Goal: Transaction & Acquisition: Purchase product/service

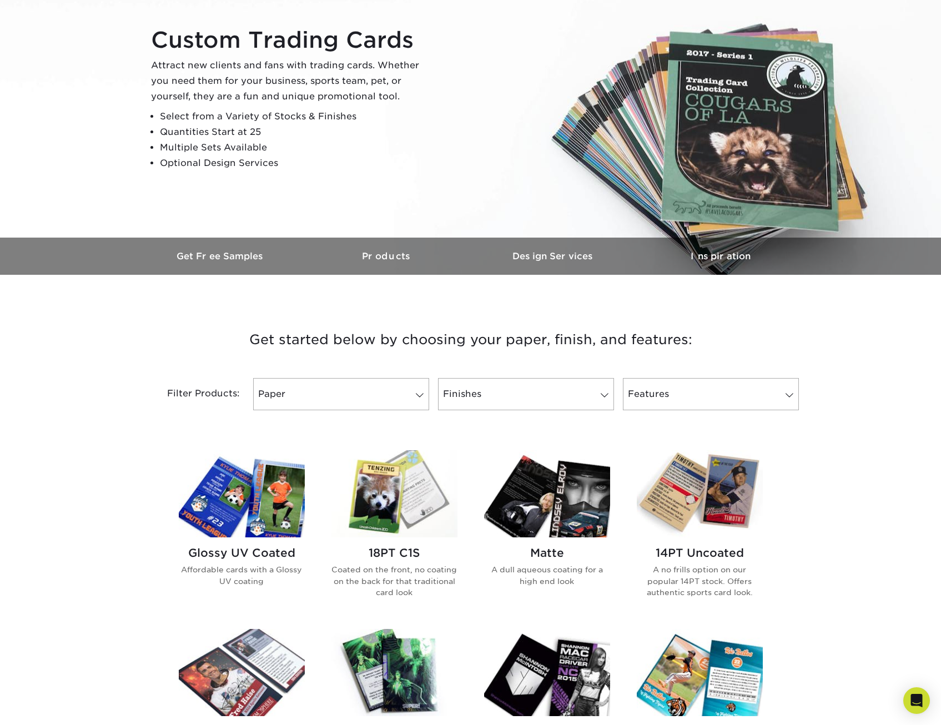
scroll to position [389, 0]
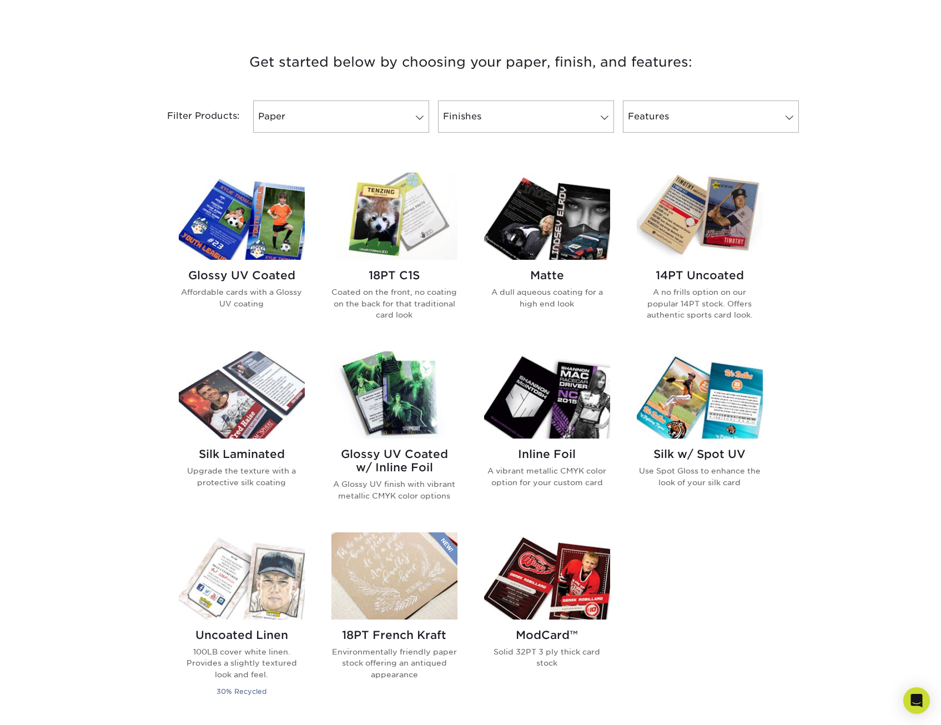
click at [558, 292] on p "A dull aqueous coating for a high end look" at bounding box center [547, 297] width 126 height 23
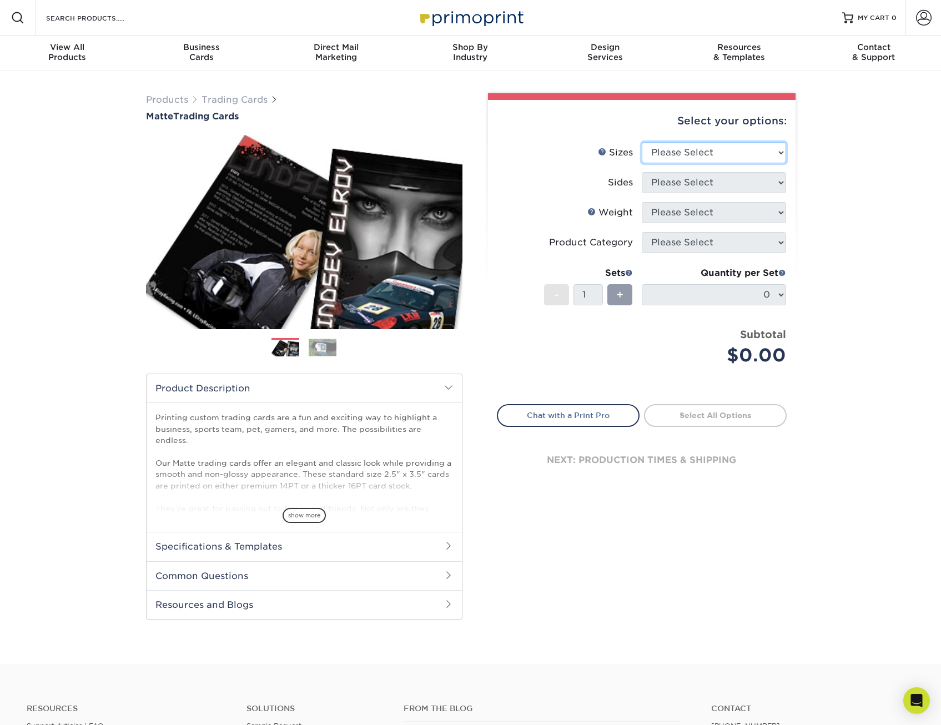
click at [756, 154] on select "Please Select 2.5" x 3.5"" at bounding box center [714, 152] width 144 height 21
select select "2.50x3.50"
click at [642, 142] on select "Please Select 2.5" x 3.5"" at bounding box center [714, 152] width 144 height 21
click at [761, 183] on select "Please Select Print Both Sides Print Front Only" at bounding box center [714, 182] width 144 height 21
select select "13abbda7-1d64-4f25-8bb2-c179b224825d"
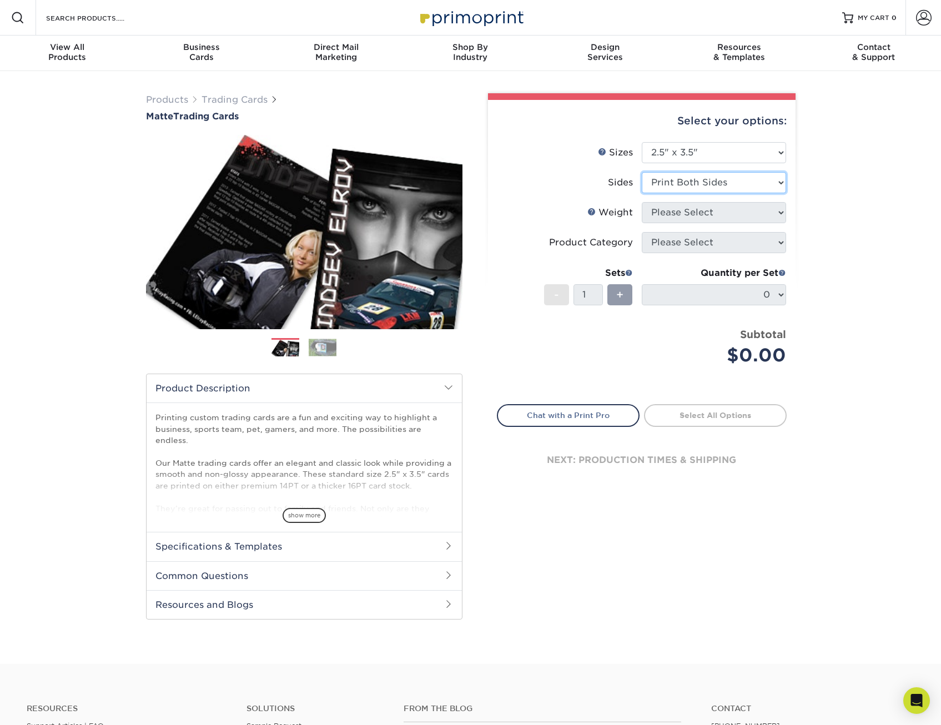
click at [642, 172] on select "Please Select Print Both Sides Print Front Only" at bounding box center [714, 182] width 144 height 21
click at [751, 215] on select "Please Select 16PT 14PT" at bounding box center [714, 212] width 144 height 21
select select "16PT"
click at [642, 202] on select "Please Select 16PT 14PT" at bounding box center [714, 212] width 144 height 21
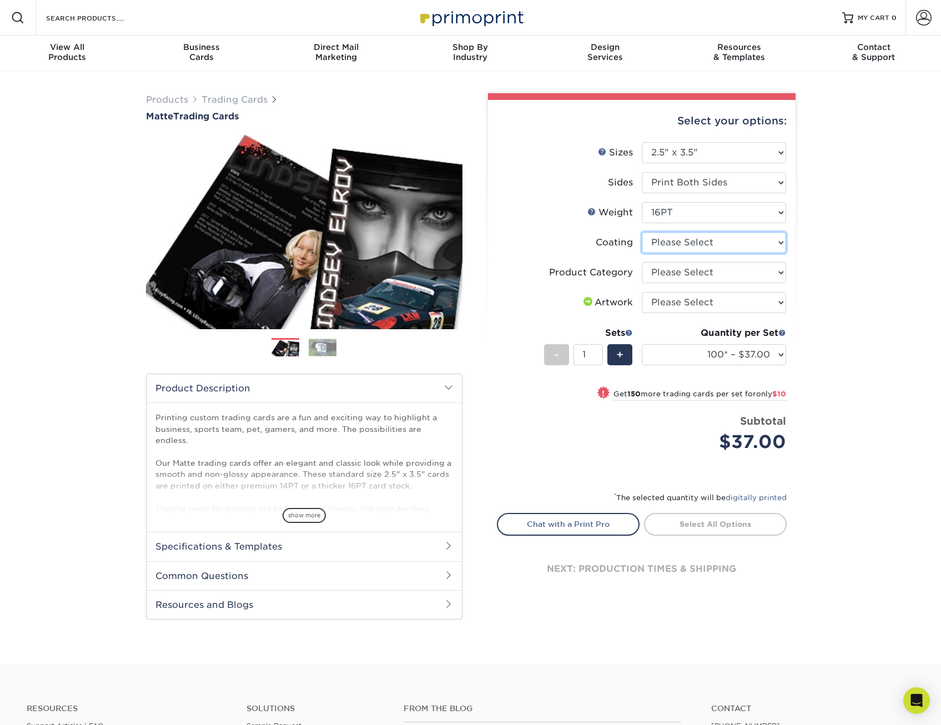
click at [718, 243] on select at bounding box center [714, 242] width 144 height 21
select select "121bb7b5-3b4d-429f-bd8d-bbf80e953313"
click at [642, 232] on select at bounding box center [714, 242] width 144 height 21
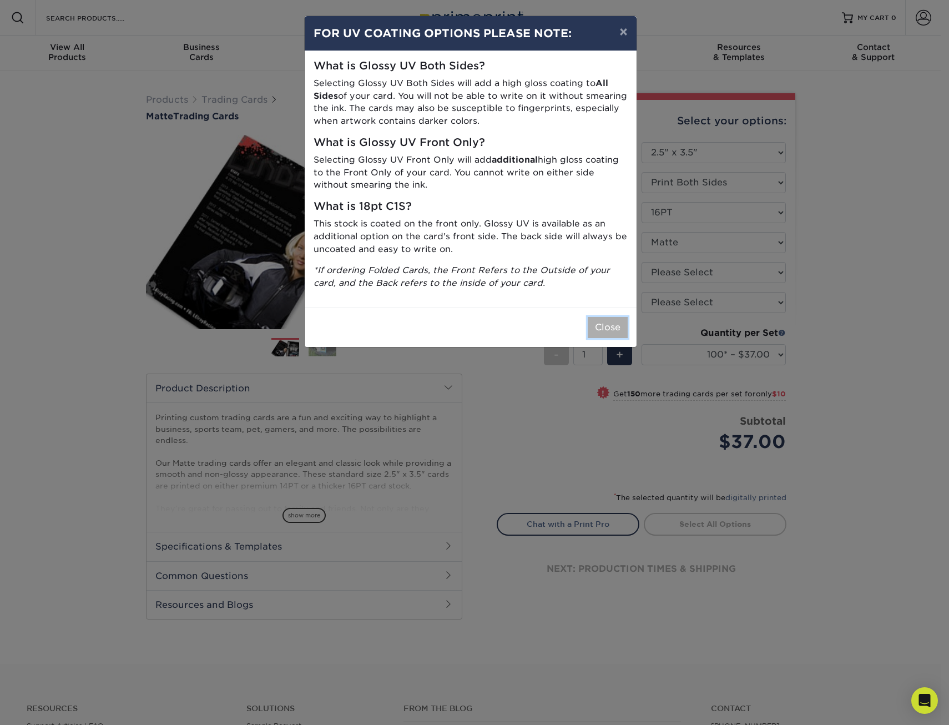
click at [604, 336] on button "Close" at bounding box center [608, 327] width 40 height 21
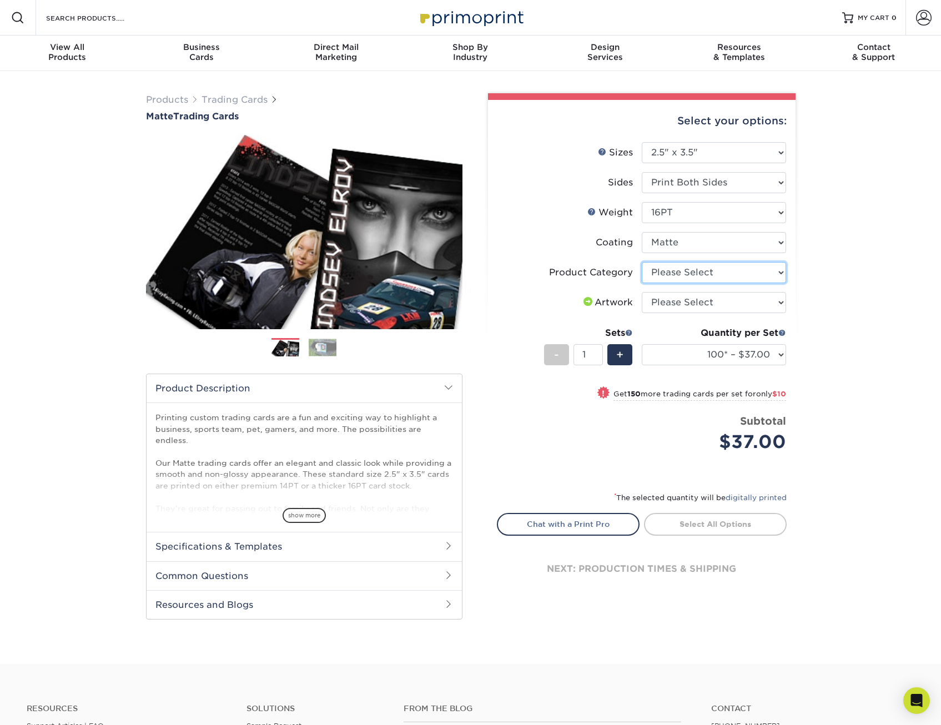
click at [718, 270] on select "Please Select Trading Cards" at bounding box center [714, 272] width 144 height 21
select select "c2f9bce9-36c2-409d-b101-c29d9d031e18"
click at [642, 262] on select "Please Select Trading Cards" at bounding box center [714, 272] width 144 height 21
click at [714, 301] on select "Please Select I will upload files I need a design - $100" at bounding box center [714, 302] width 144 height 21
select select "upload"
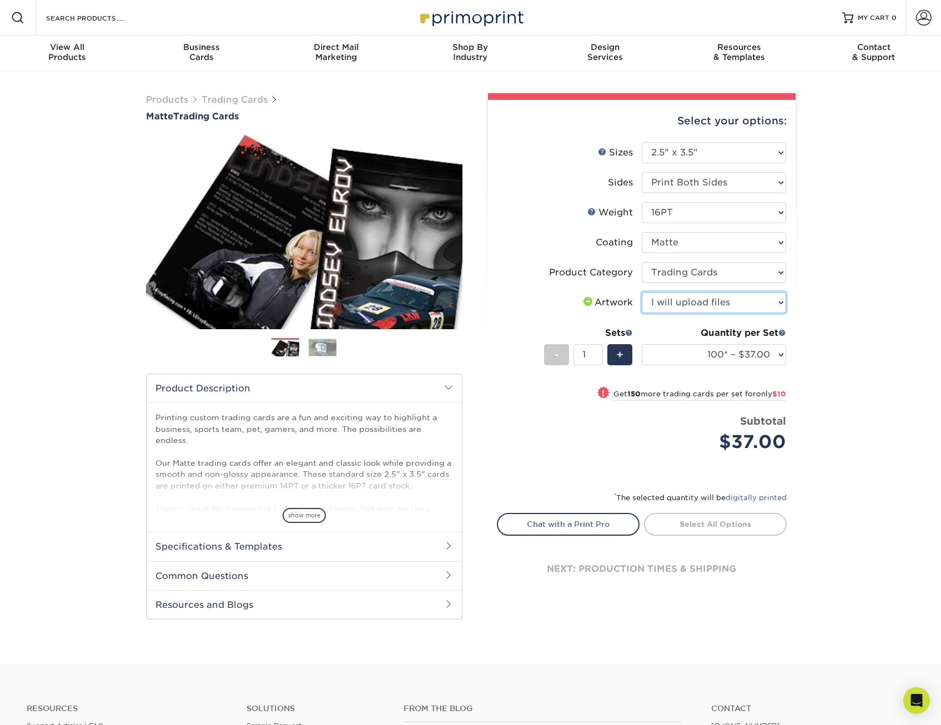
click at [642, 292] on select "Please Select I will upload files I need a design - $100" at bounding box center [714, 302] width 144 height 21
click at [747, 366] on div "Quantity per Set 100* – $37.00 250* – $47.00 500* – $58.00 1000 – $71.00 2500 –…" at bounding box center [714, 352] width 144 height 52
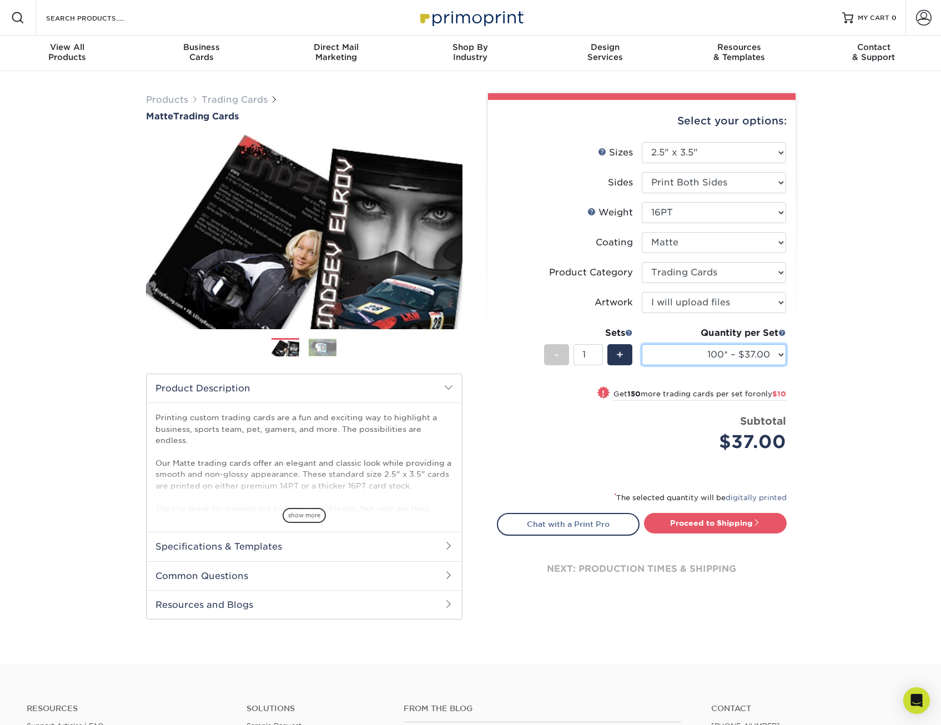
click at [750, 359] on select "100* – $37.00 250* – $47.00 500* – $58.00 1000 – $71.00 2500 – $141.00 5000 – $…" at bounding box center [714, 354] width 144 height 21
click at [770, 352] on select "100* – $37.00 250* – $47.00 500* – $58.00 1000 – $71.00 2500 – $141.00 5000 – $…" at bounding box center [714, 354] width 144 height 21
click at [719, 524] on link "Proceed to Shipping" at bounding box center [715, 523] width 143 height 20
type input "Set 1"
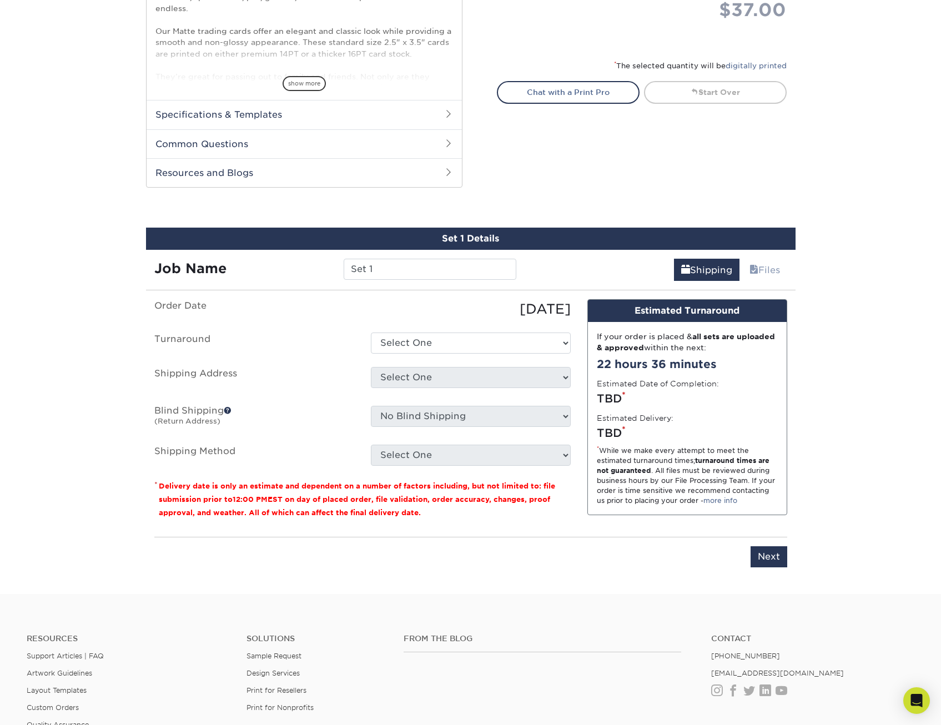
scroll to position [565, 0]
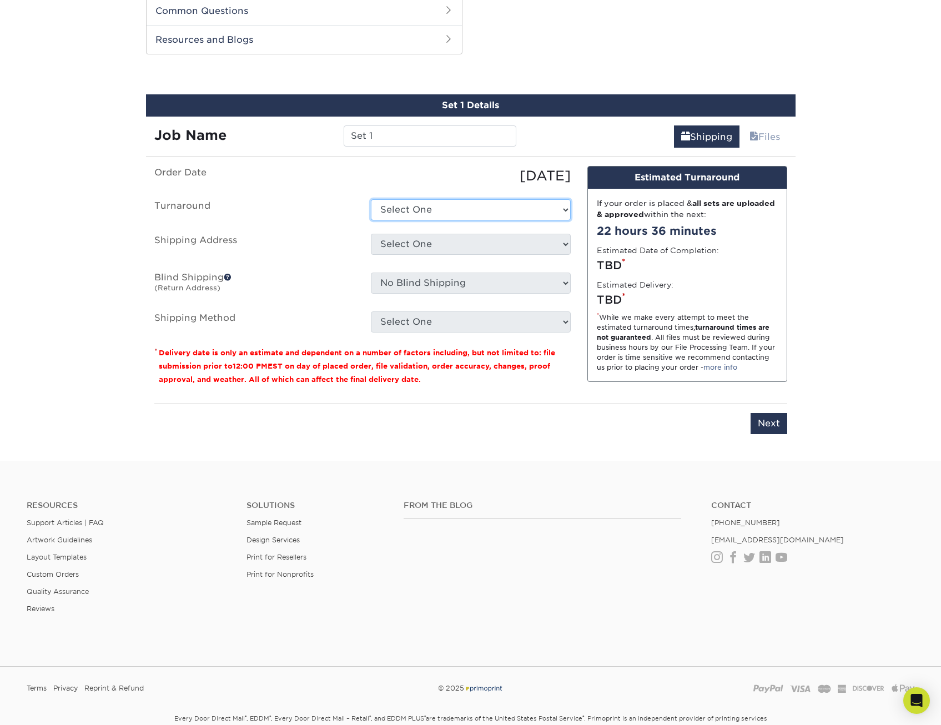
click at [424, 218] on select "Select One 2-4 Business Days 2 Day Next Business Day" at bounding box center [471, 209] width 200 height 21
select select "cbe91c23-2601-4968-aa0f-393d26c839b7"
click at [371, 199] on select "Select One 2-4 Business Days 2 Day Next Business Day" at bounding box center [471, 209] width 200 height 21
click at [435, 249] on select "Select One + Add New Address - Login" at bounding box center [471, 244] width 200 height 21
select select "newaddress"
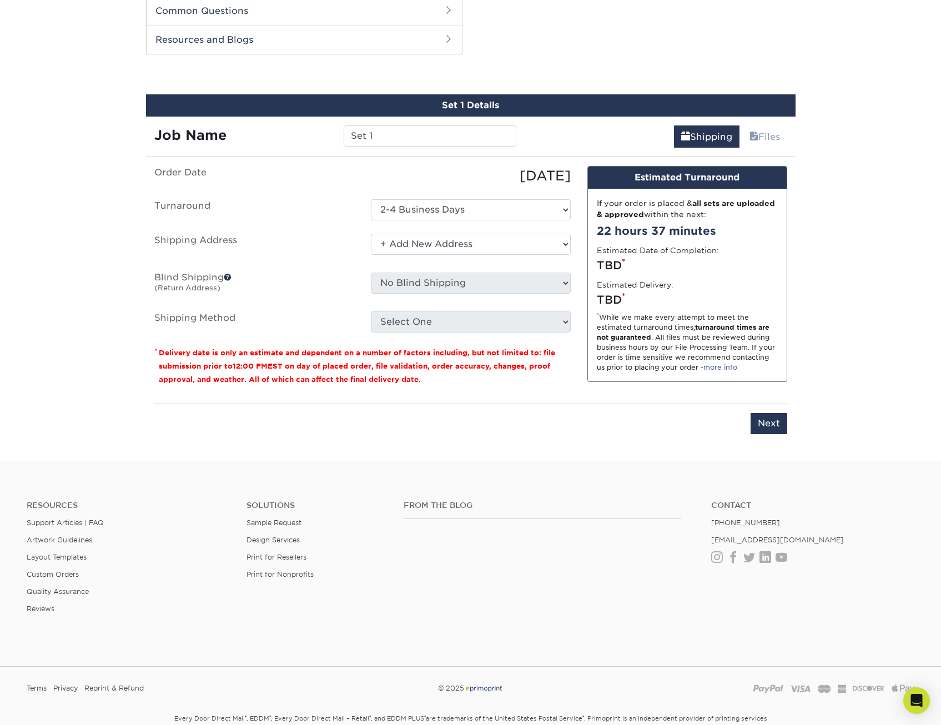
click at [371, 234] on select "Select One + Add New Address - Login" at bounding box center [471, 244] width 200 height 21
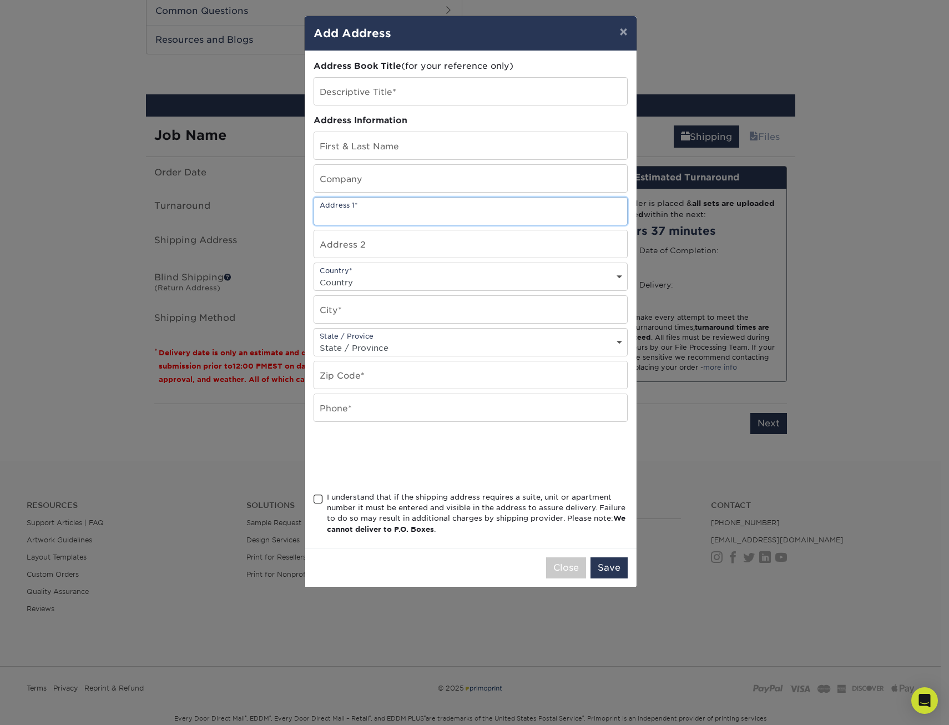
click at [386, 209] on input "text" at bounding box center [470, 211] width 313 height 27
drag, startPoint x: 491, startPoint y: 220, endPoint x: 410, endPoint y: 233, distance: 82.6
click at [410, 233] on div "Address Book Title (for your reference only) Descriptive Title* Address Informa…" at bounding box center [471, 299] width 314 height 479
type input "9840 International Dr"
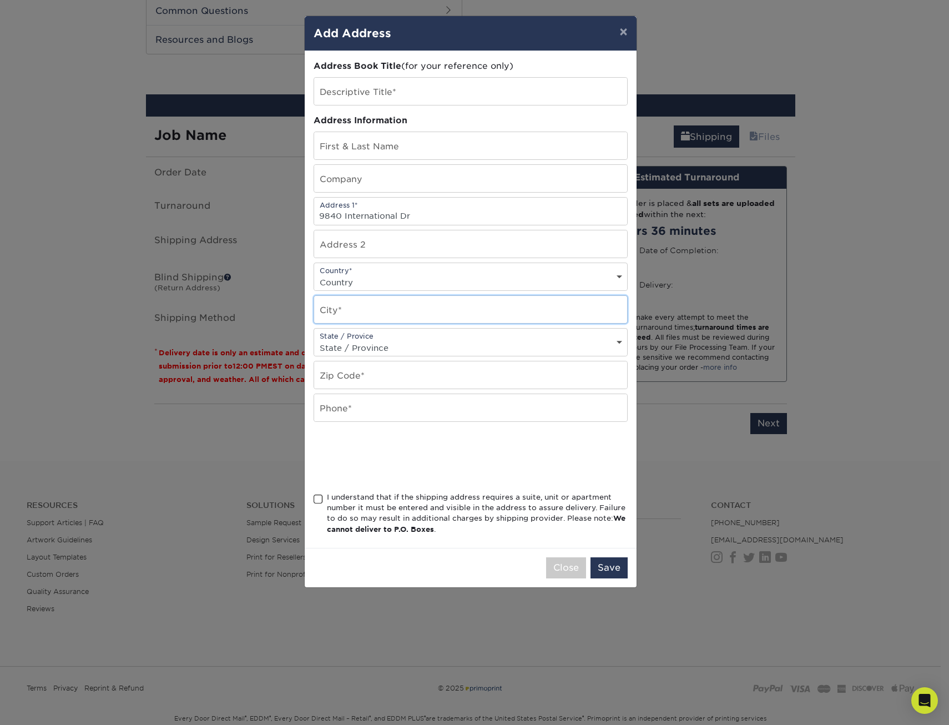
click at [364, 315] on input "text" at bounding box center [470, 309] width 313 height 27
type input "Orlando"
select select "FL"
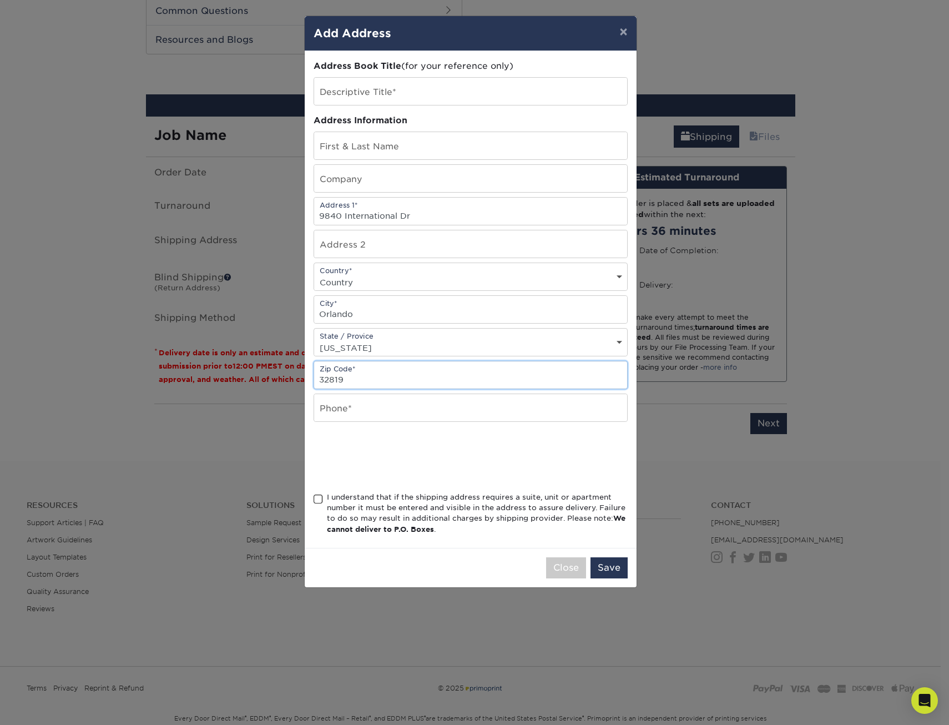
type input "32819"
type input "8474711843"
click at [416, 160] on div "Address Book Title (for your reference only) Descriptive Title* Address Informa…" at bounding box center [471, 299] width 314 height 479
click at [425, 152] on input "text" at bounding box center [470, 145] width 313 height 27
type input "Send to Guest: Danielle Sieb"
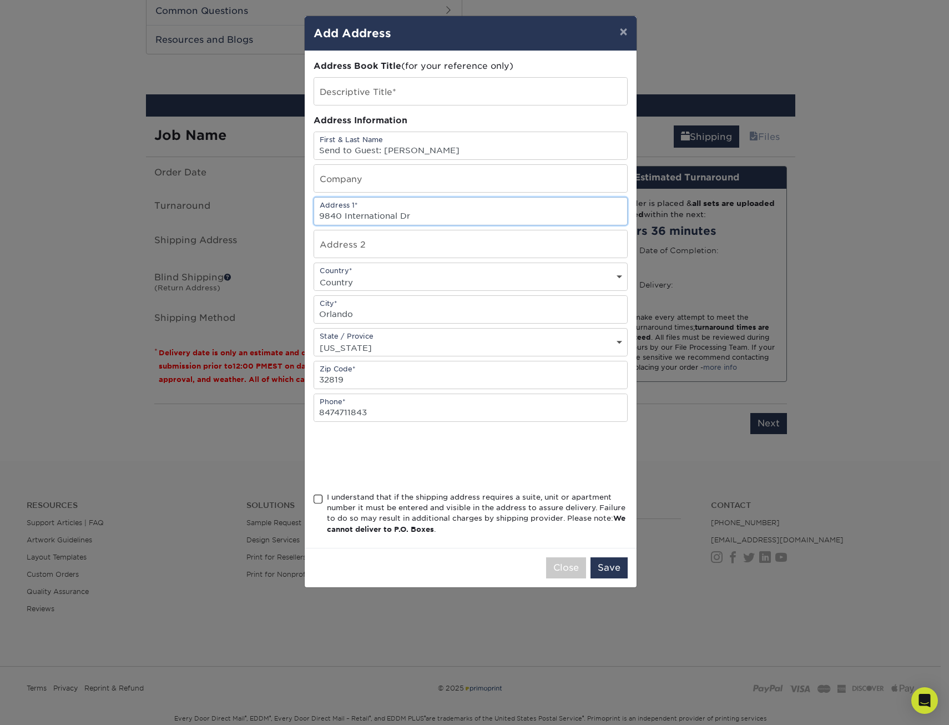
click at [320, 216] on input "9840 International Dr" at bounding box center [470, 211] width 313 height 27
type input "9840 International Dr"
click at [351, 184] on input "text" at bounding box center [470, 178] width 313 height 27
type input "Care of: Rosen Centre Hotel"
click at [523, 444] on div at bounding box center [471, 456] width 314 height 43
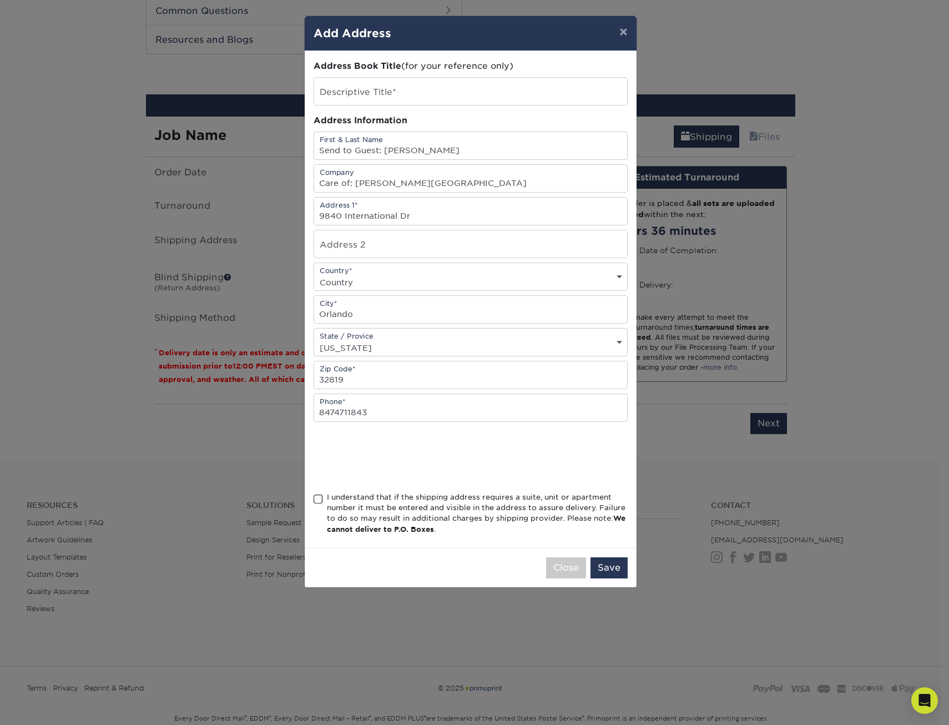
click at [443, 506] on div "I understand that if the shipping address requires a suite, unit or apartment n…" at bounding box center [477, 513] width 301 height 43
click at [0, 0] on input "I understand that if the shipping address requires a suite, unit or apartment n…" at bounding box center [0, 0] width 0 height 0
click at [611, 566] on button "Save" at bounding box center [609, 567] width 37 height 21
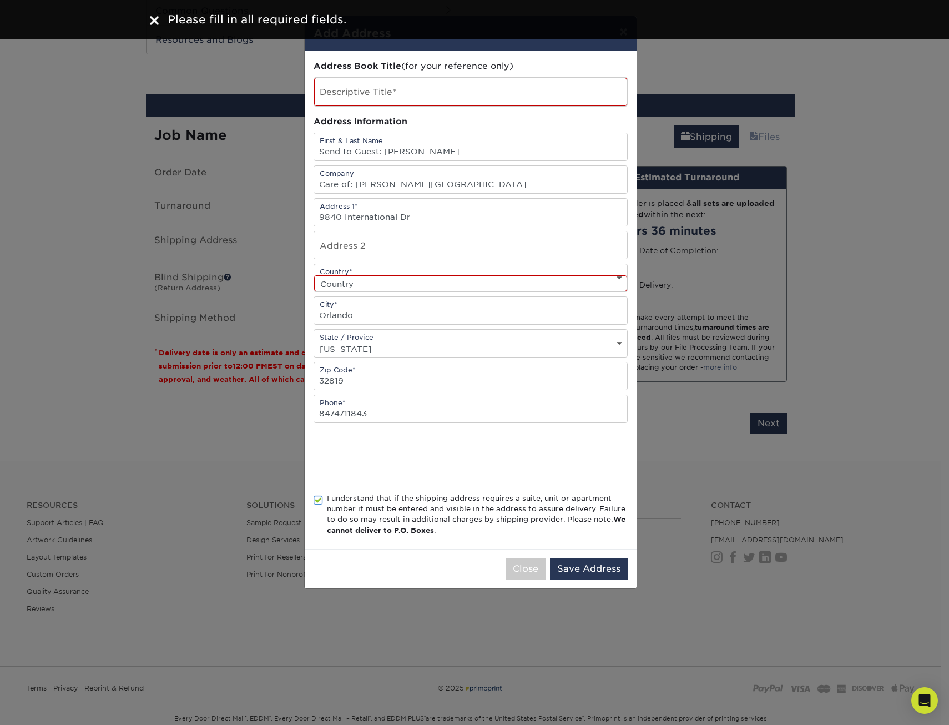
click at [436, 284] on select "Country United States Canada ----------------------------- Afghanistan Albania …" at bounding box center [470, 283] width 313 height 16
select select "US"
click at [314, 275] on select "Country United States Canada ----------------------------- Afghanistan Albania …" at bounding box center [470, 283] width 313 height 16
click at [403, 102] on input "text" at bounding box center [470, 92] width 313 height 28
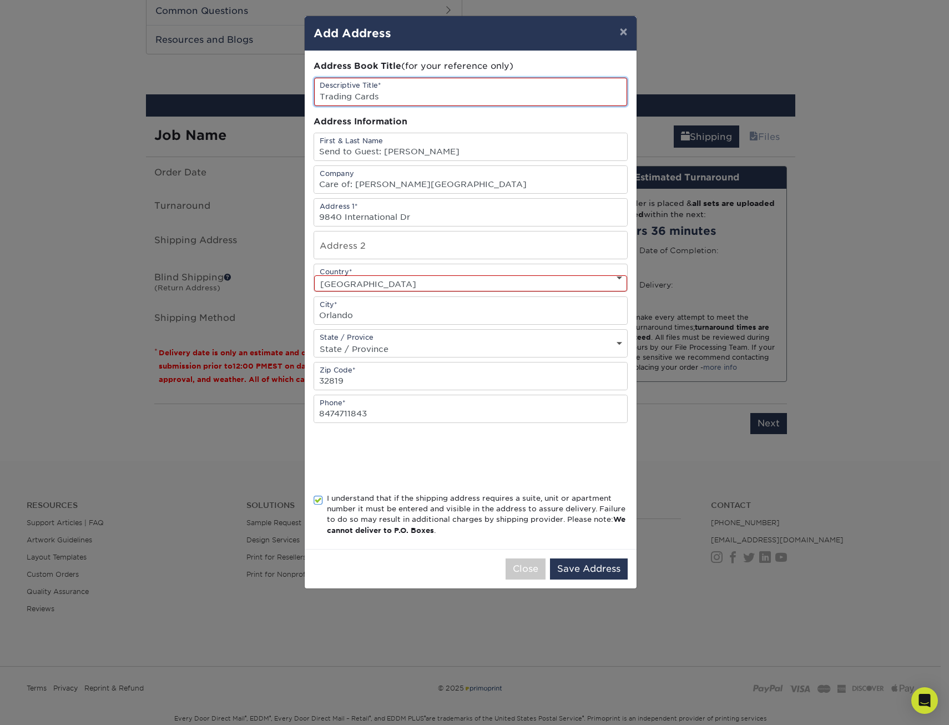
type input "Trading Cards"
click at [594, 575] on button "Save Address" at bounding box center [589, 568] width 78 height 21
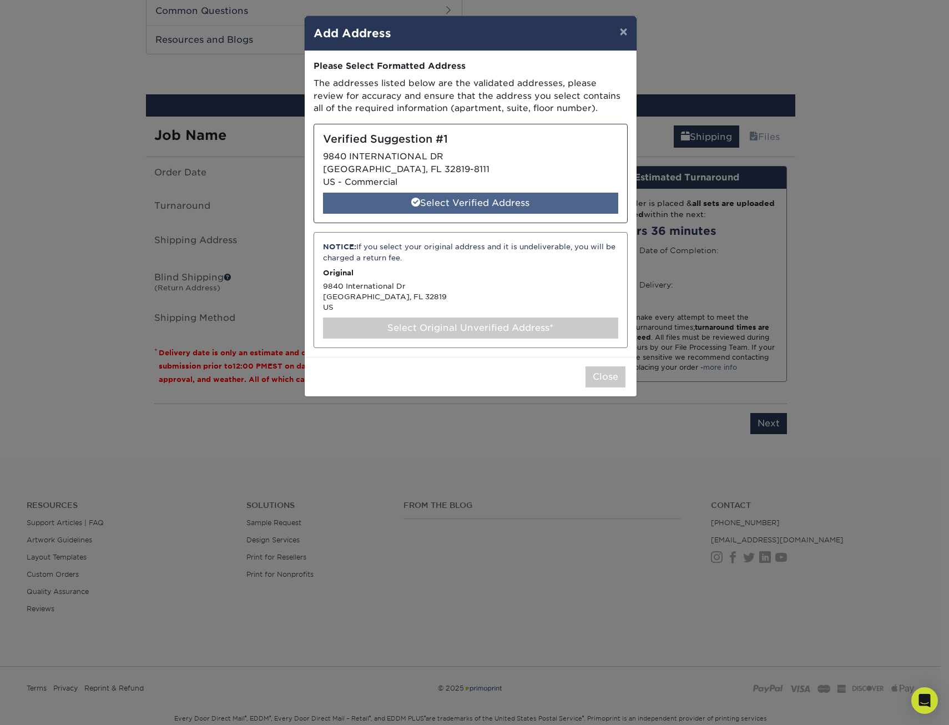
click at [514, 196] on div "Select Verified Address" at bounding box center [470, 203] width 295 height 21
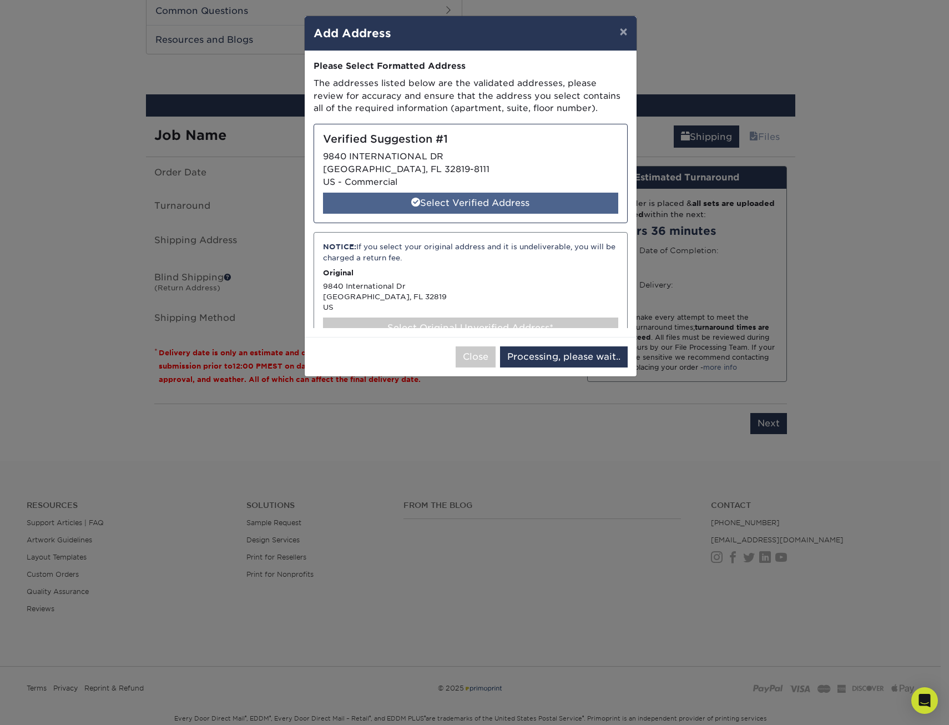
select select "286161"
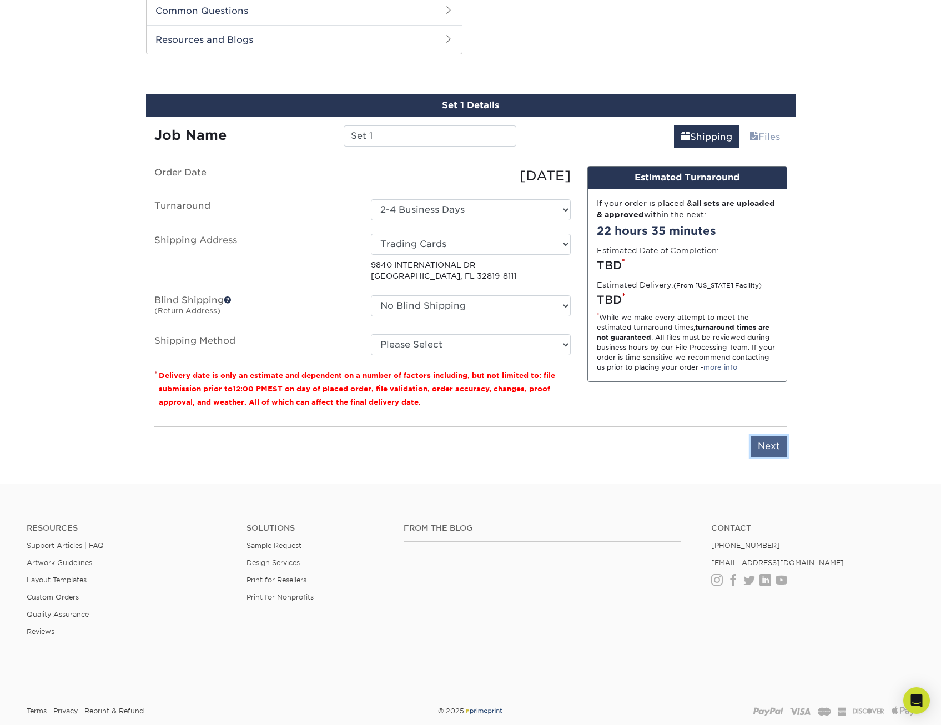
click at [775, 439] on input "Next" at bounding box center [768, 446] width 37 height 21
type input "Next"
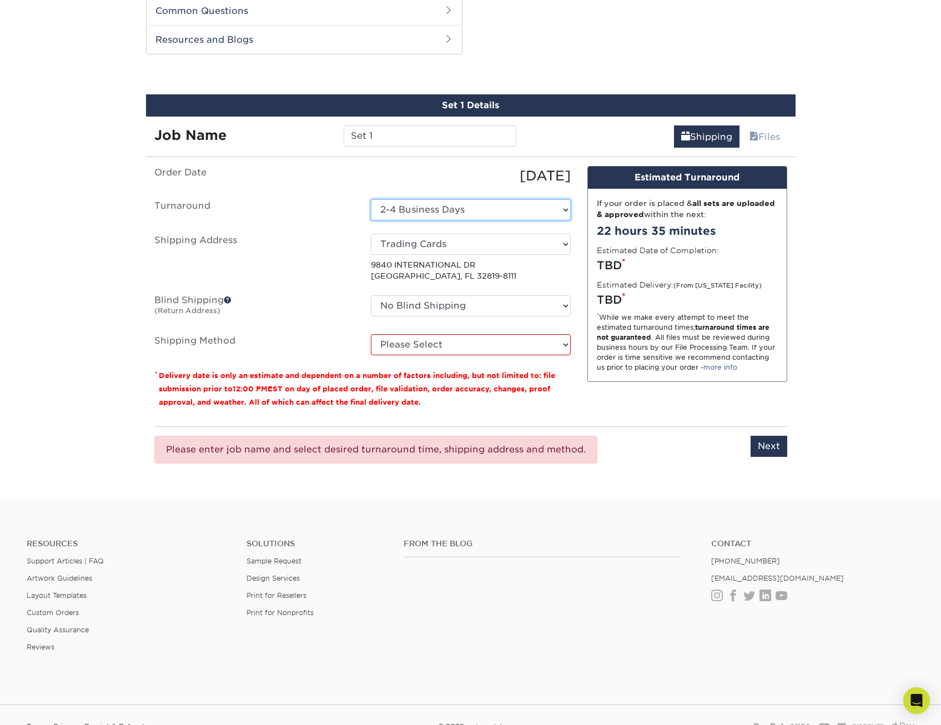
click at [450, 210] on select "Select One 2-4 Business Days 2 Day Next Business Day" at bounding box center [471, 209] width 200 height 21
click at [371, 199] on select "Select One 2-4 Business Days 2 Day Next Business Day" at bounding box center [471, 209] width 200 height 21
drag, startPoint x: 415, startPoint y: 139, endPoint x: 390, endPoint y: 139, distance: 25.5
click at [390, 139] on input "Set 1" at bounding box center [430, 135] width 173 height 21
type input "Set 1 cards"
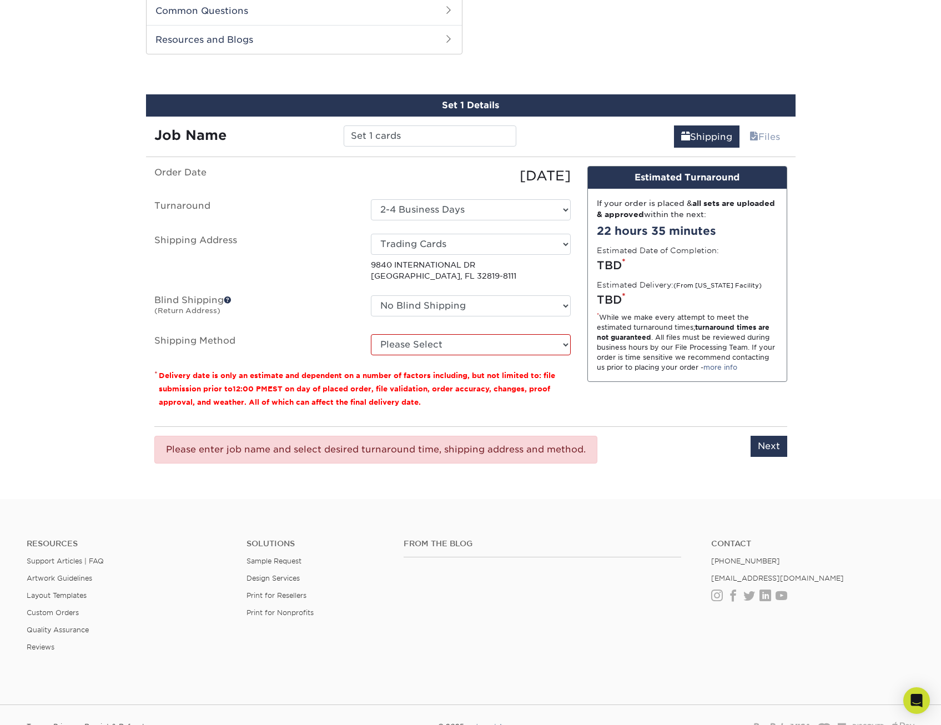
click at [617, 128] on div "Shipping Files" at bounding box center [659, 132] width 271 height 31
click at [771, 443] on input "Next" at bounding box center [768, 446] width 37 height 21
type input "Next"
click at [438, 350] on select "Please Select Ground Shipping (+$12.72) 3 Day Shipping Service (+$13.10) 2 Day …" at bounding box center [471, 344] width 200 height 21
click at [371, 334] on select "Please Select Ground Shipping (+$12.72) 3 Day Shipping Service (+$13.10) 2 Day …" at bounding box center [471, 344] width 200 height 21
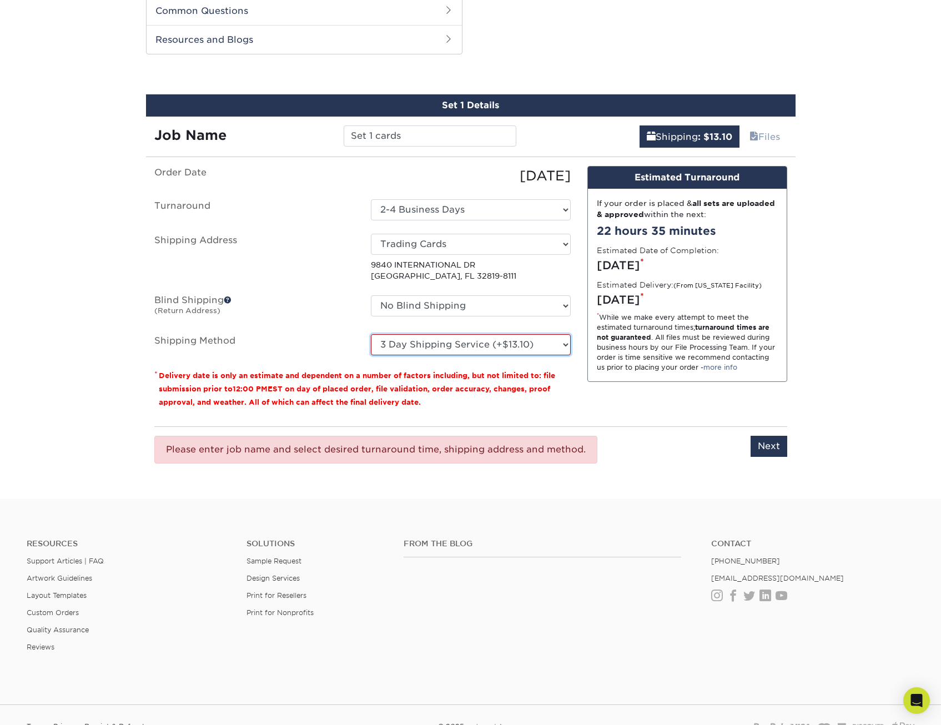
click at [461, 347] on select "Please Select Ground Shipping (+$12.72) 3 Day Shipping Service (+$13.10) 2 Day …" at bounding box center [471, 344] width 200 height 21
click at [371, 334] on select "Please Select Ground Shipping (+$12.72) 3 Day Shipping Service (+$13.10) 2 Day …" at bounding box center [471, 344] width 200 height 21
click at [486, 354] on select "Please Select Ground Shipping (+$12.72) 3 Day Shipping Service (+$13.10) 2 Day …" at bounding box center [471, 344] width 200 height 21
click at [371, 334] on select "Please Select Ground Shipping (+$12.72) 3 Day Shipping Service (+$13.10) 2 Day …" at bounding box center [471, 344] width 200 height 21
click at [519, 347] on select "Please Select Ground Shipping (+$12.72) 3 Day Shipping Service (+$13.10) 2 Day …" at bounding box center [471, 344] width 200 height 21
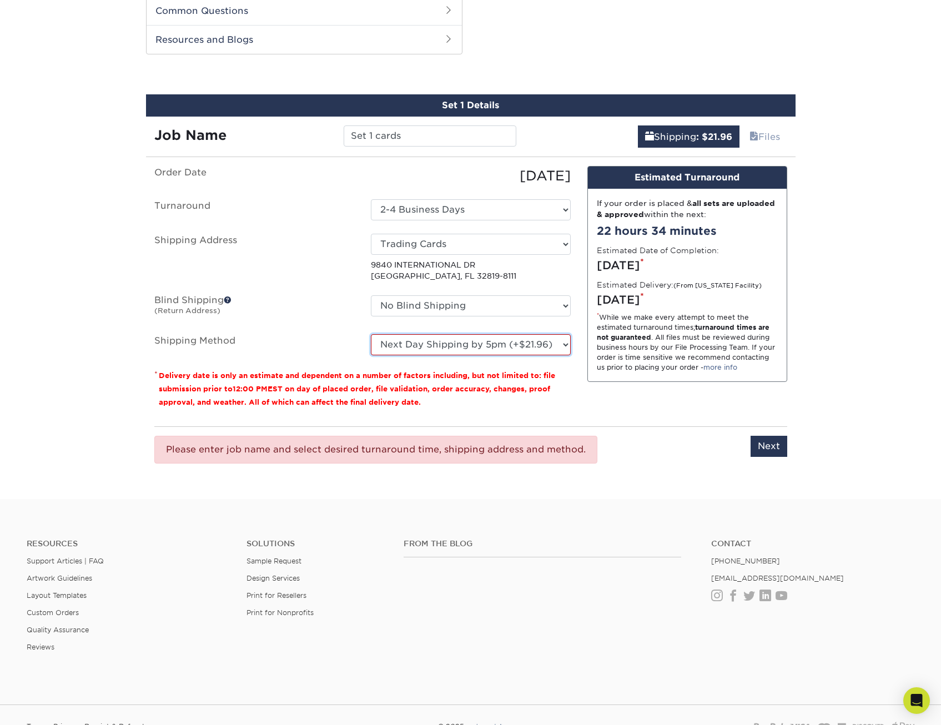
select select "01"
click at [371, 334] on select "Please Select Ground Shipping (+$12.72) 3 Day Shipping Service (+$13.10) 2 Day …" at bounding box center [471, 344] width 200 height 21
click at [744, 123] on div "Shipping : $23.44 Files" at bounding box center [659, 132] width 271 height 31
click at [749, 134] on span at bounding box center [753, 137] width 9 height 11
click at [788, 457] on div "You've choosen mailing services! If you have a csv address list please upload i…" at bounding box center [470, 326] width 649 height 320
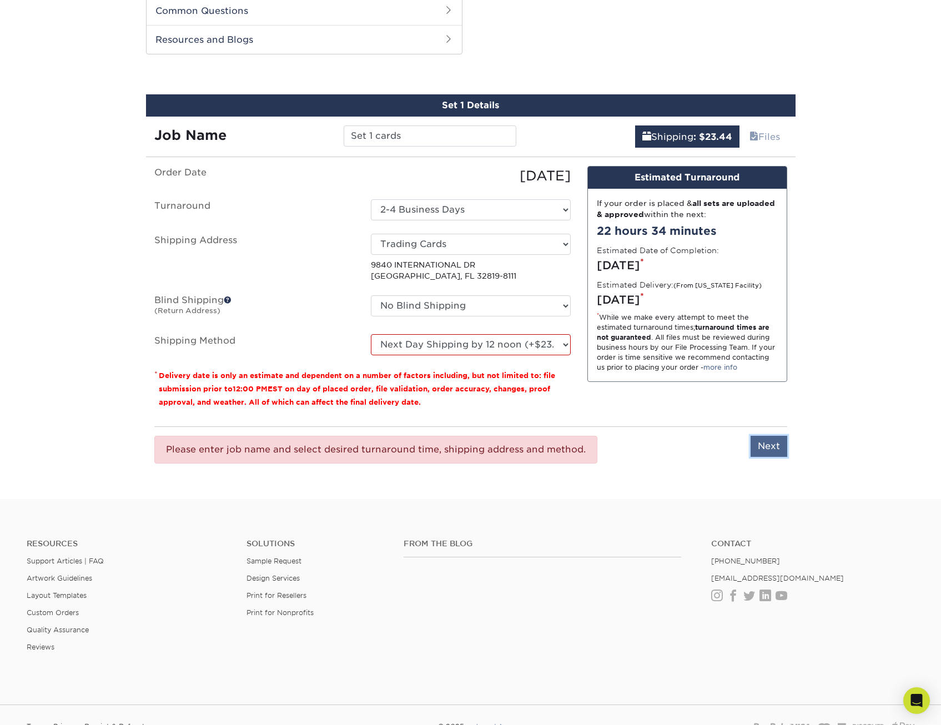
click at [780, 450] on input "Next" at bounding box center [768, 446] width 37 height 21
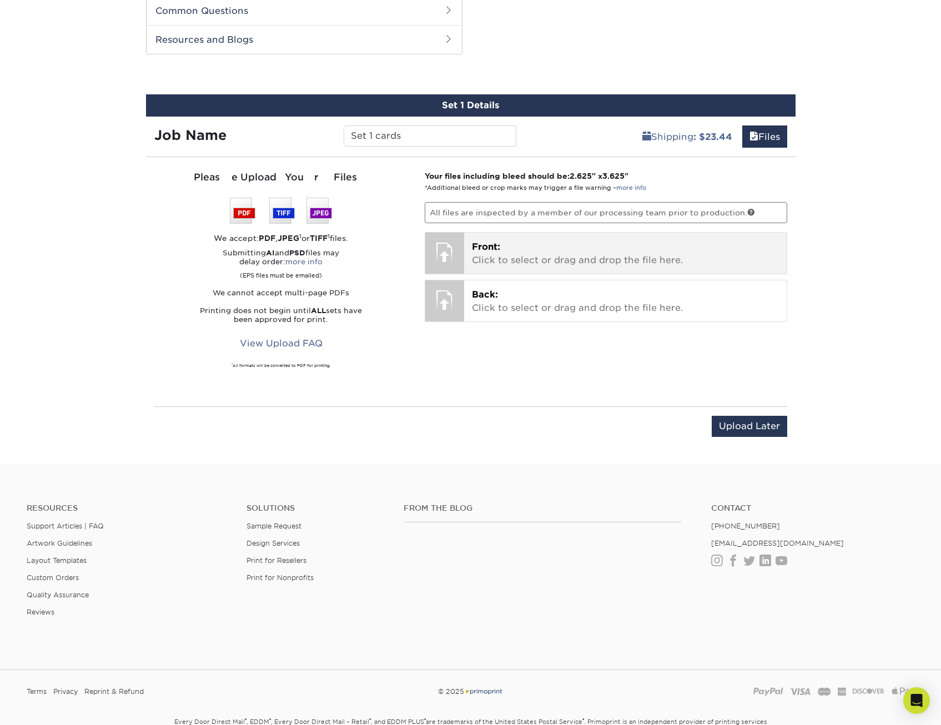
click at [552, 258] on p "Front: Click to select or drag and drop the file here." at bounding box center [625, 253] width 307 height 27
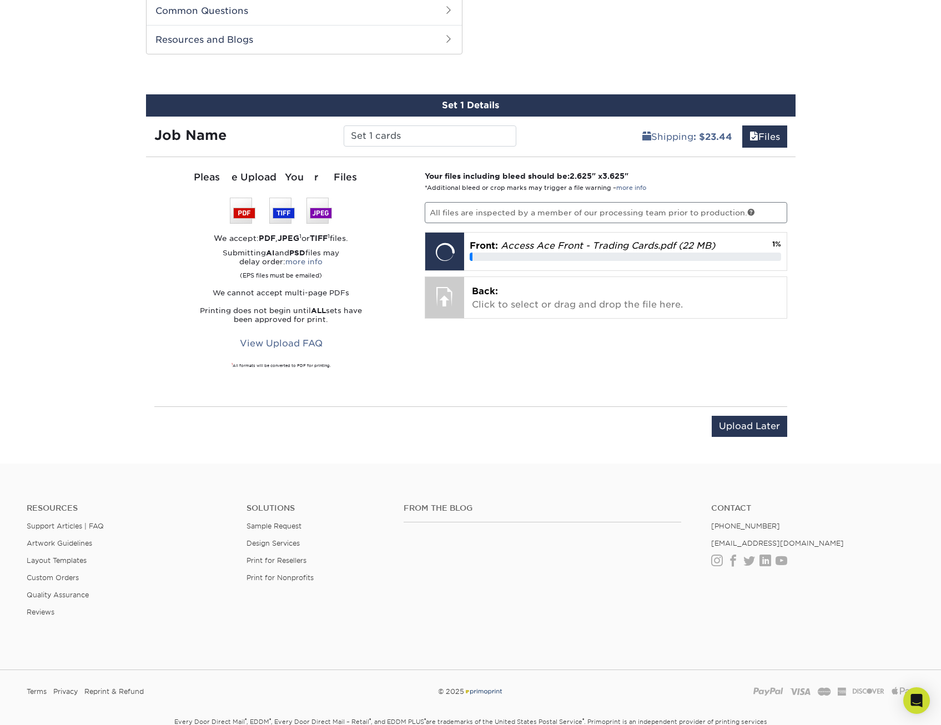
click at [528, 320] on div "Your files including bleed should be: 2.625 " x 3.625 " *Additional bleed or cr…" at bounding box center [605, 281] width 379 height 223
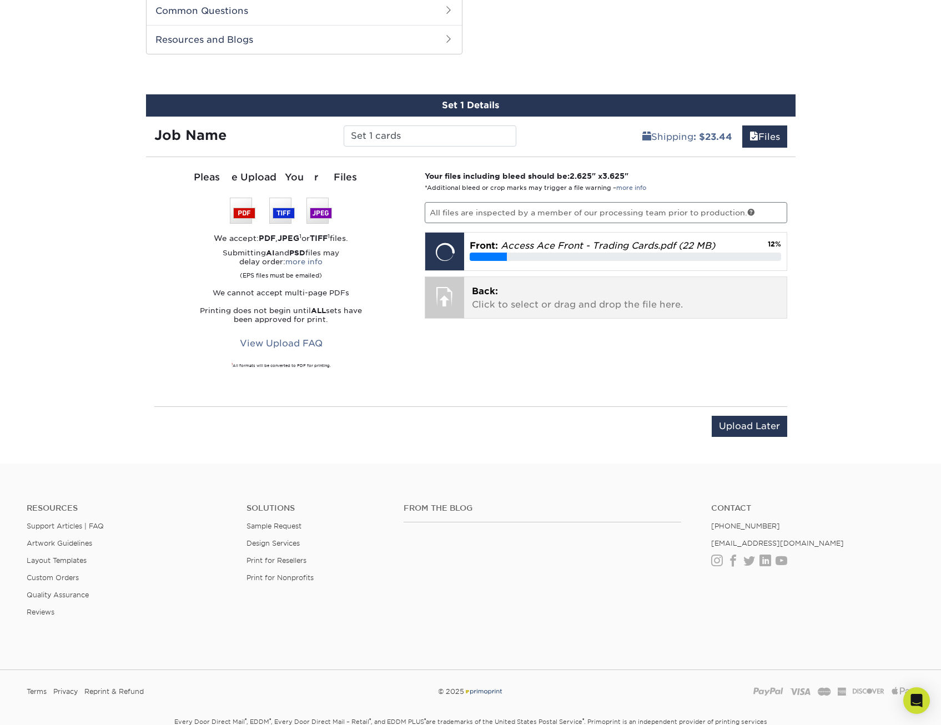
click at [526, 307] on p "Back: Click to select or drag and drop the file here." at bounding box center [625, 298] width 307 height 27
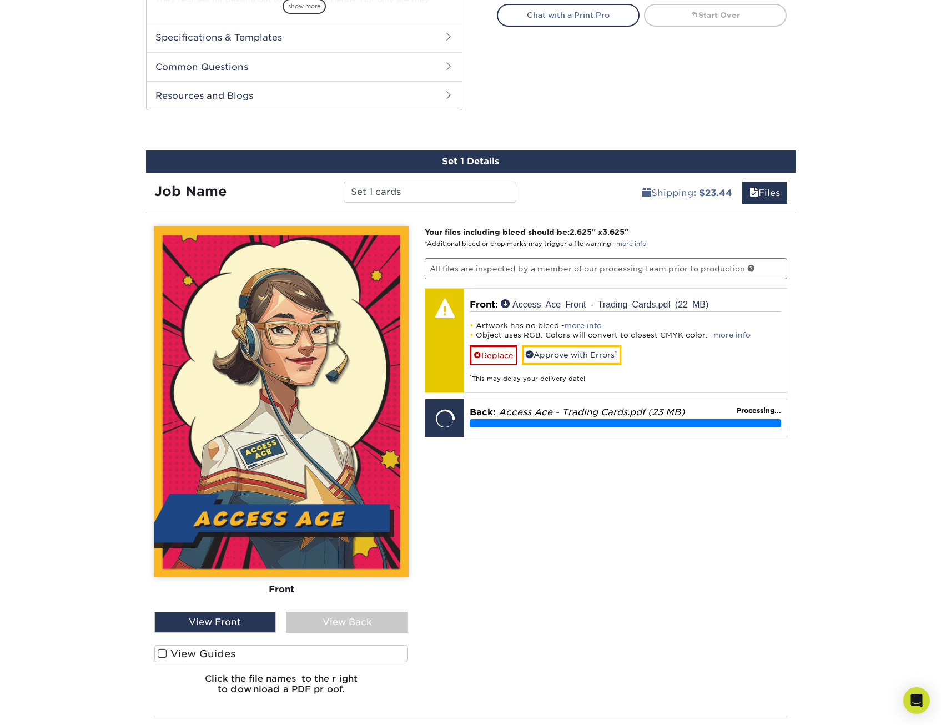
scroll to position [666, 0]
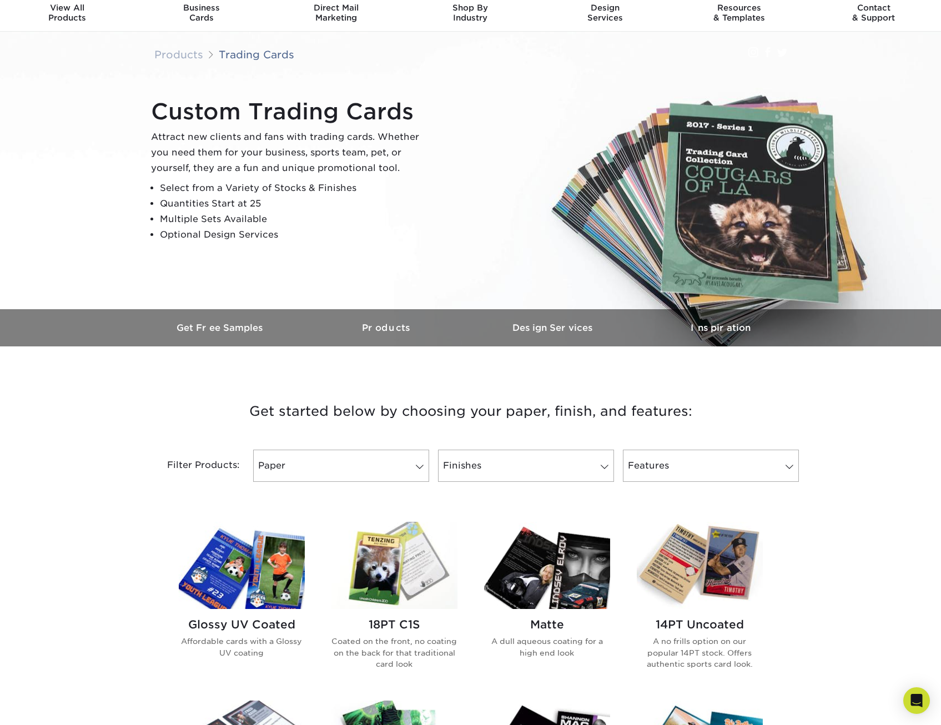
scroll to position [111, 0]
